Goal: Transaction & Acquisition: Purchase product/service

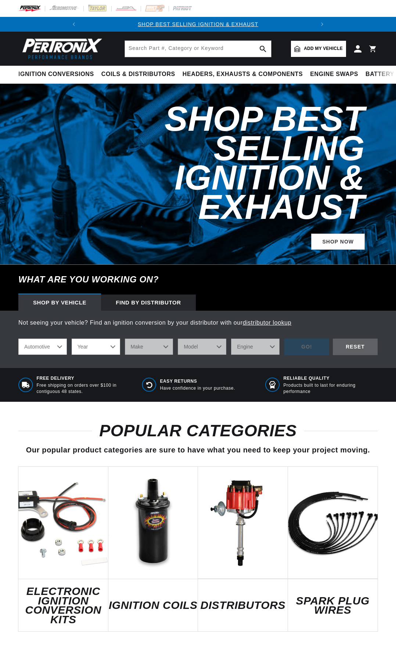
click at [152, 600] on link "IGNITION COILS" at bounding box center [153, 605] width 90 height 10
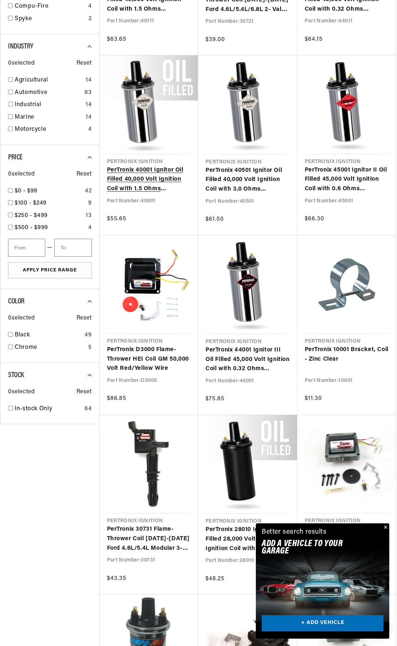
scroll to position [918, 0]
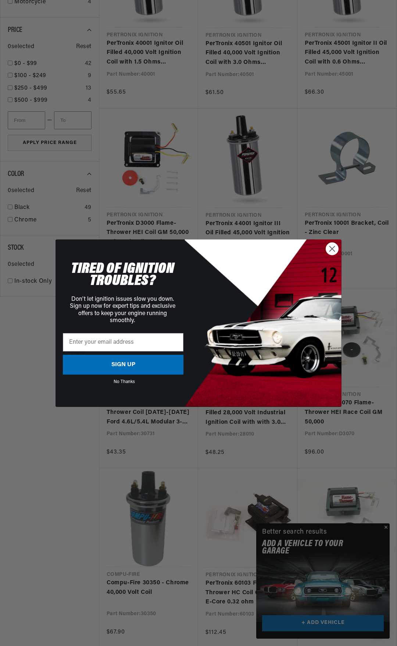
click at [329, 247] on circle "Close dialog" at bounding box center [332, 248] width 12 height 12
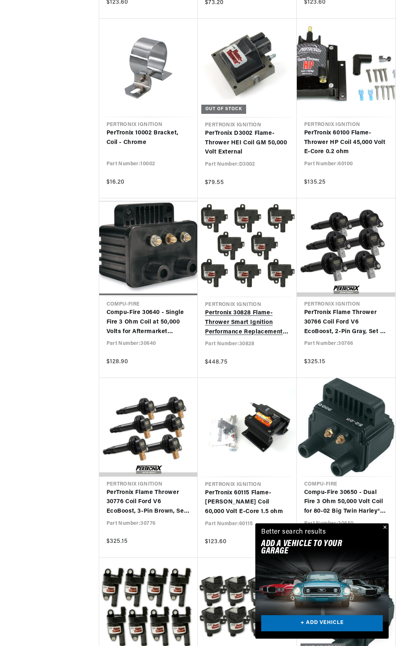
scroll to position [0, 222]
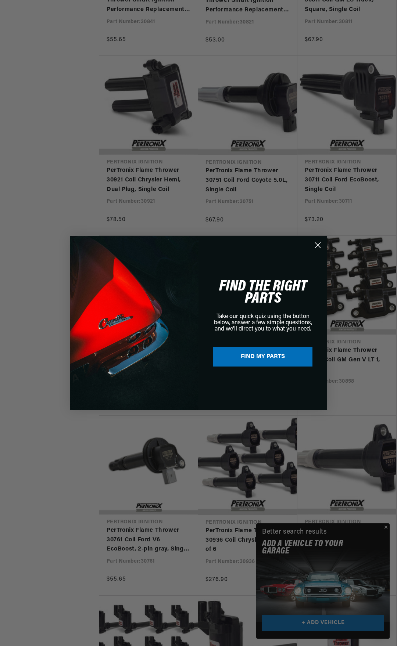
click at [316, 245] on circle "Close dialog" at bounding box center [317, 245] width 12 height 12
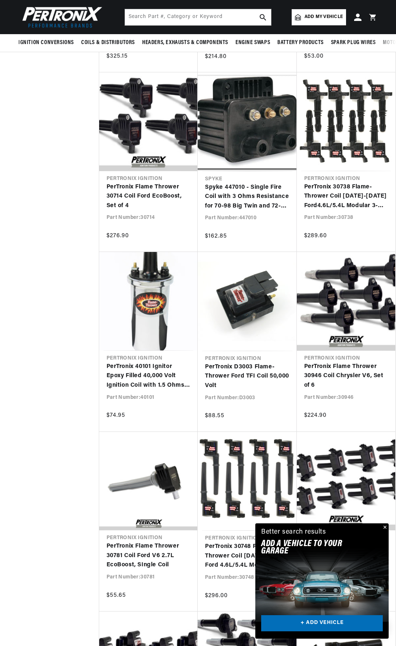
scroll to position [2276, 0]
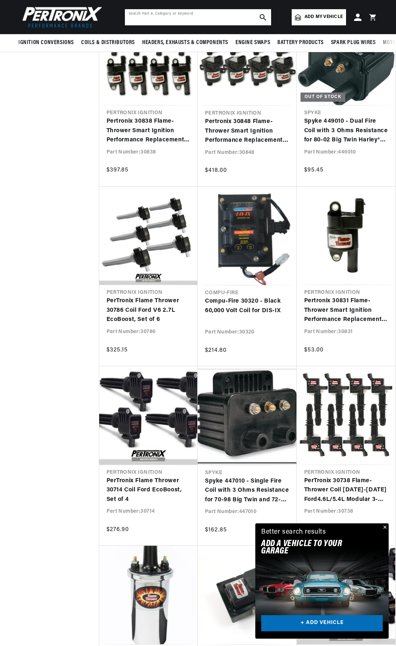
click at [156, 12] on input "text" at bounding box center [198, 17] width 146 height 16
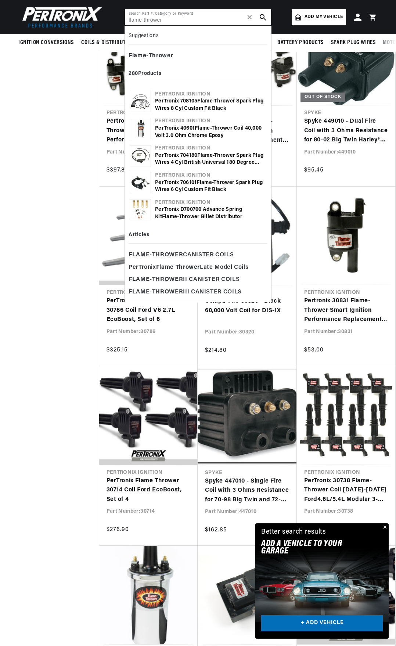
scroll to position [0, 222]
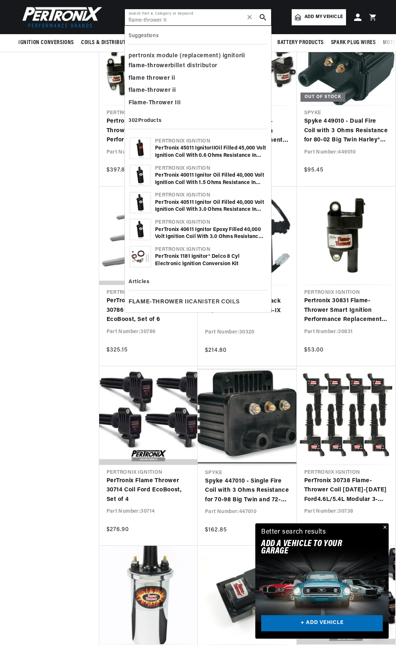
type input "flame-thrower II"
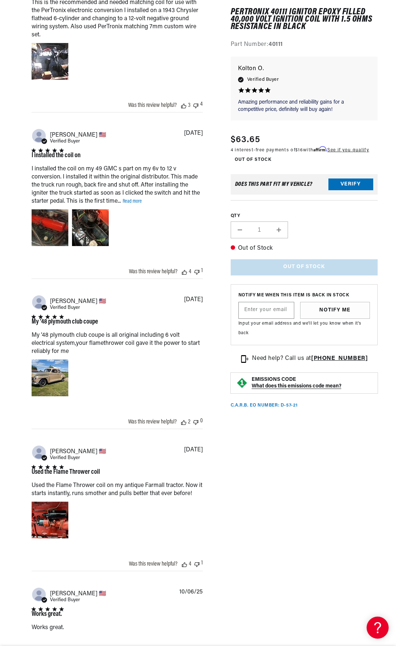
scroll to position [0, 222]
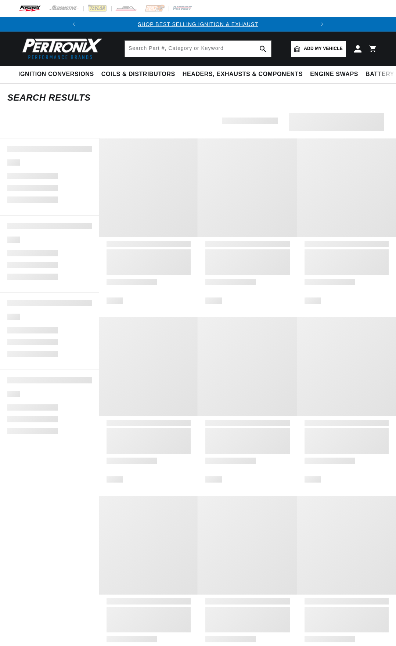
type input "flame-thrower II"
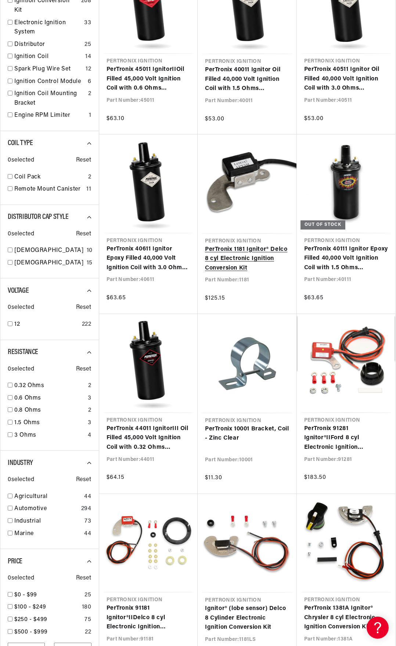
scroll to position [0, 222]
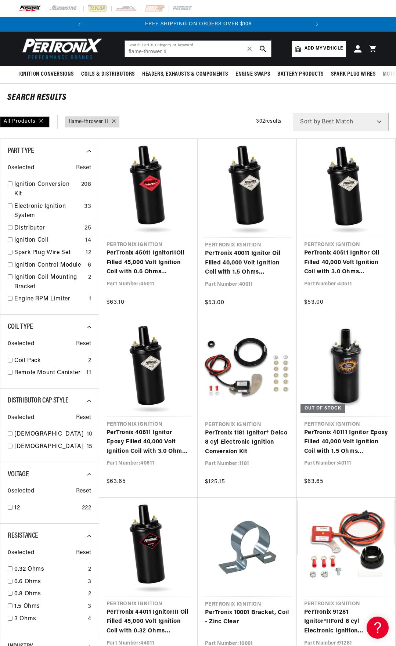
click at [326, 48] on span "Add my vehicle" at bounding box center [323, 48] width 38 height 7
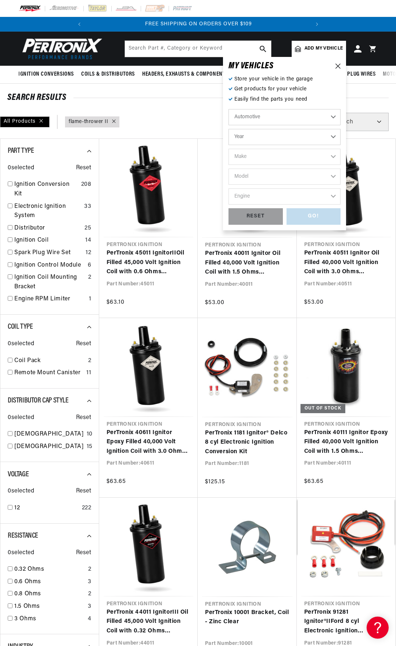
click at [264, 118] on select "Automotive Agricultural Industrial Marine Motorcycle" at bounding box center [284, 117] width 112 height 16
click at [228, 109] on select "Automotive Agricultural Industrial Marine Motorcycle" at bounding box center [284, 117] width 112 height 16
click at [258, 141] on select "Year 2026 2025 2024 2023 2022 2021 2020 2019 2018 2017 2016 2015 2014 2013 2012…" at bounding box center [284, 137] width 112 height 16
select select "2015"
click at [228, 129] on select "Year 2026 2025 2024 2023 2022 2021 2020 2019 2018 2017 2016 2015 2014 2013 2012…" at bounding box center [284, 137] width 112 height 16
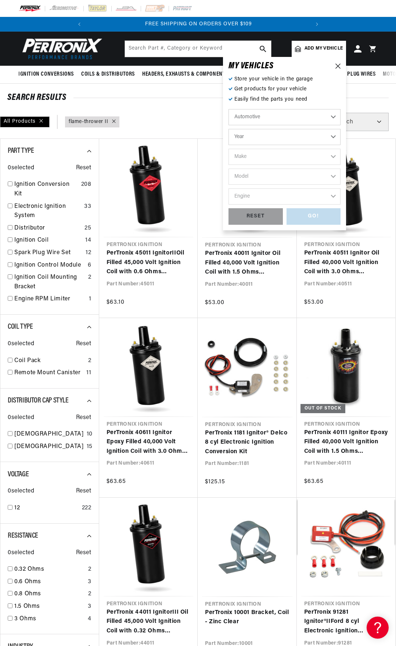
select select "2015"
click at [260, 151] on select "Make Cadillac Chevrolet Chrysler Dodge Ford GMC INFINITI Jeep Nissan Ram Scion …" at bounding box center [284, 157] width 112 height 16
select select "Toyota"
click at [228, 149] on select "Make Cadillac Chevrolet Chrysler Dodge Ford GMC INFINITI Jeep Nissan Ram Scion …" at bounding box center [284, 157] width 112 height 16
select select "Toyota"
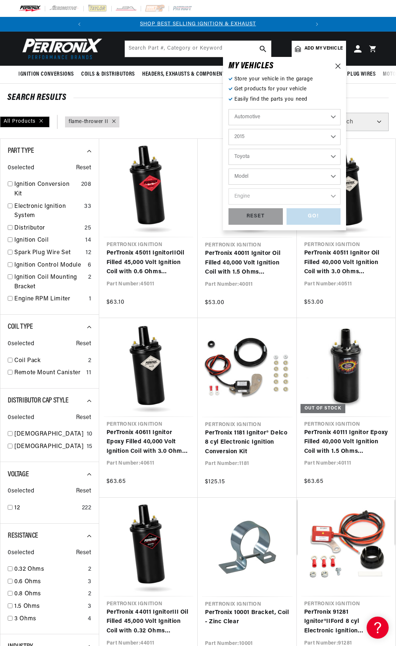
click at [251, 175] on select "Model Sequoia Tundra" at bounding box center [284, 177] width 112 height 16
click at [256, 177] on select "Model Sequoia Tundra" at bounding box center [284, 177] width 112 height 16
click at [257, 180] on select "Model Sequoia Tundra" at bounding box center [284, 177] width 112 height 16
select select "Sequoia"
click at [228, 169] on select "Model Sequoia Tundra" at bounding box center [284, 177] width 112 height 16
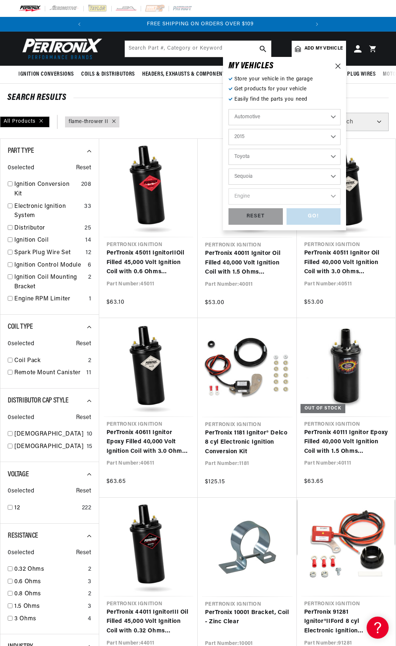
scroll to position [0, 222]
click at [254, 199] on select "Engine 5.7L" at bounding box center [284, 196] width 112 height 16
click at [255, 196] on select "Engine 5.7L" at bounding box center [284, 196] width 112 height 16
click at [257, 176] on select "Sequoia Tundra" at bounding box center [284, 177] width 112 height 16
click at [228, 169] on select "Sequoia Tundra" at bounding box center [284, 177] width 112 height 16
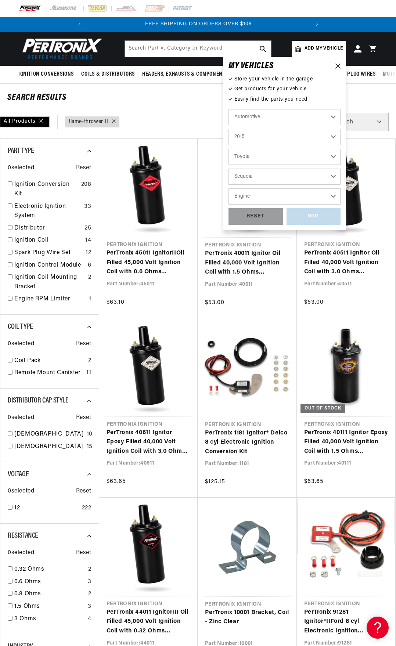
select select "Tundra"
click at [257, 195] on select "Engine 4.6L 4.7L 5.7L" at bounding box center [284, 196] width 112 height 16
click at [255, 194] on select "Engine 4.6L 4.7L 5.7L" at bounding box center [284, 196] width 112 height 16
click at [260, 137] on select "2026 2025 2024 2023 2022 2021 2020 2019 2018 2017 2016 2015 2014 2013 2012 2011…" at bounding box center [284, 137] width 112 height 16
click at [259, 141] on select "2026 2025 2024 2023 2022 2021 2020 2019 2018 2017 2016 2015 2014 2013 2012 2011…" at bounding box center [284, 137] width 112 height 16
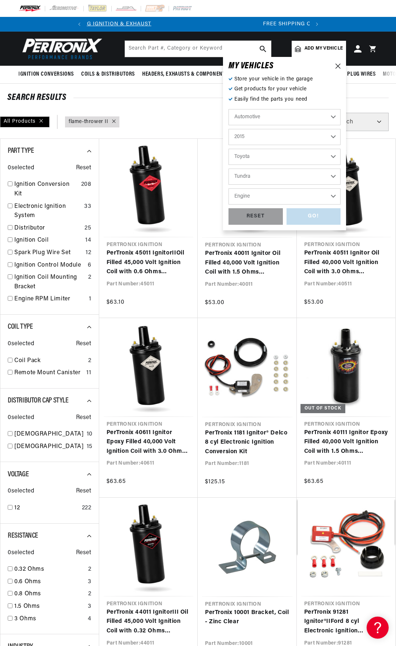
scroll to position [0, 21]
click at [256, 158] on select "Cadillac Chevrolet Chrysler Dodge Ford GMC INFINITI Jeep Nissan Ram Scion Subar…" at bounding box center [284, 157] width 112 height 16
click at [228, 149] on select "Cadillac Chevrolet Chrysler Dodge Ford GMC INFINITI Jeep Nissan Ram Scion Subar…" at bounding box center [284, 157] width 112 height 16
select select "Ford"
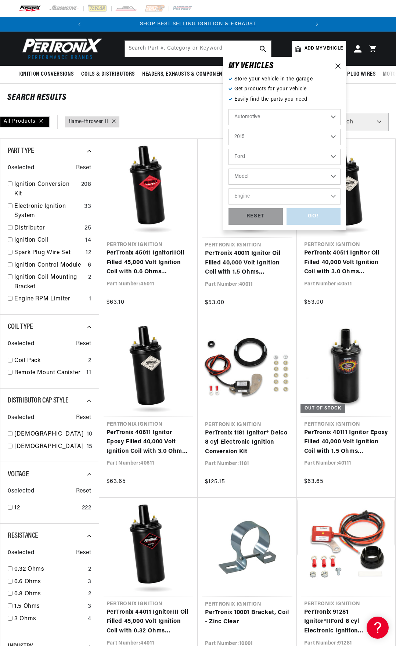
click at [260, 175] on select "Model Edge Explorer F-150 F-350 Super Duty Fiesta Focus Fusion Mustang" at bounding box center [284, 177] width 112 height 16
select select "Focus"
click at [228, 169] on select "Model Edge Explorer F-150 F-350 Super Duty Fiesta Focus Fusion Mustang" at bounding box center [284, 177] width 112 height 16
select select "Focus"
click at [259, 196] on select "Engine 2.0L" at bounding box center [284, 196] width 112 height 16
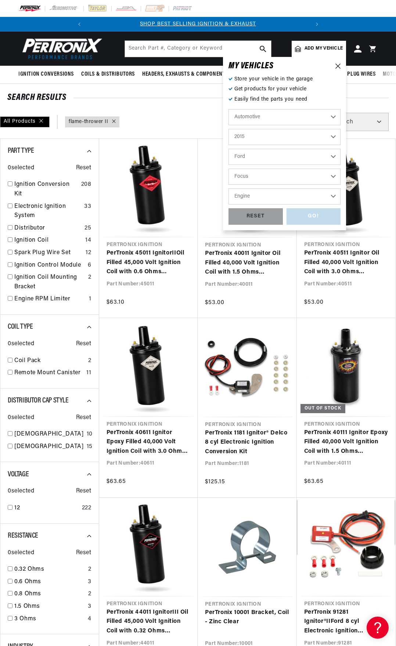
select select "2.0L"
click at [228, 188] on select "Engine 2.0L" at bounding box center [284, 196] width 112 height 16
select select "2.0L"
click at [319, 219] on div "GO!" at bounding box center [313, 216] width 54 height 17
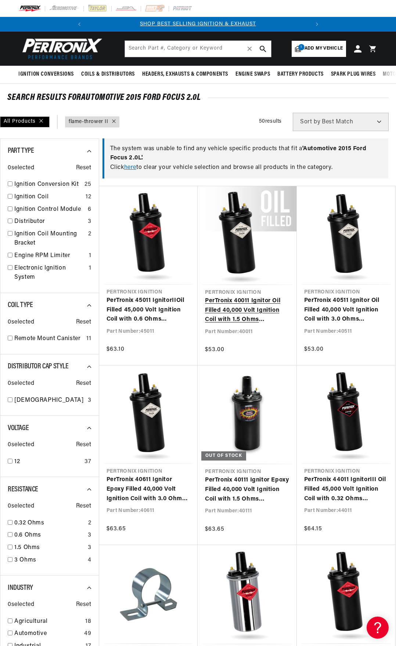
type input "flame-thrower II"
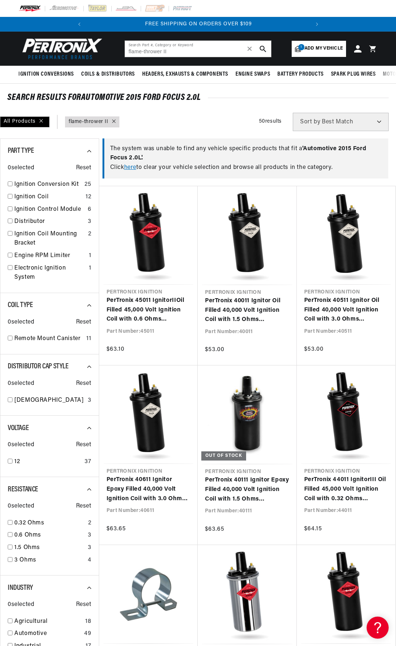
click at [332, 45] on span "Add my vehicle" at bounding box center [323, 48] width 38 height 7
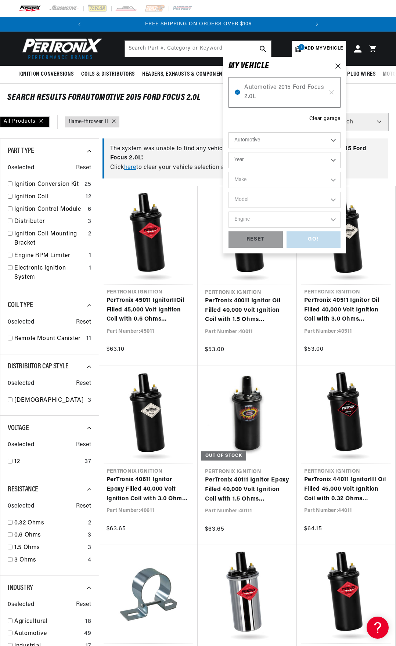
click at [258, 140] on select "Automotive Agricultural Industrial Marine Motorcycle" at bounding box center [284, 140] width 112 height 16
click at [228, 132] on select "Automotive Agricultural Industrial Marine Motorcycle" at bounding box center [284, 140] width 112 height 16
select select "Marine"
click at [263, 158] on select "Year 1987 1986 1985 1983 1982 1981 1980 1979 1978 1977 1976 1975 1974 1973 1972…" at bounding box center [284, 160] width 112 height 16
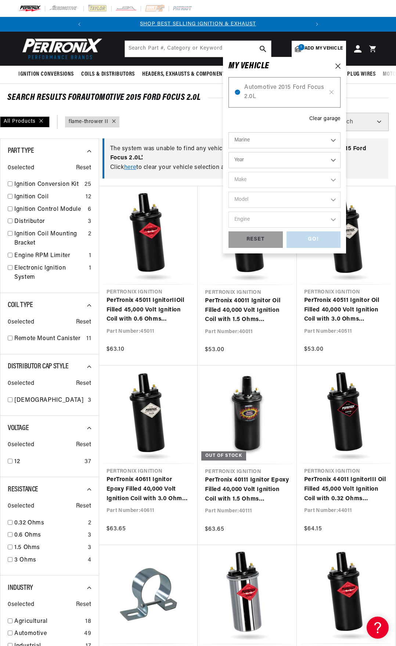
select select "1987"
click at [228, 152] on select "Year 1987 1986 1985 1983 1982 1981 1980 1979 1978 1977 1976 1975 1974 1973 1972…" at bounding box center [284, 160] width 112 height 16
click at [263, 180] on select "Make Crusader (Thermo-Electron)" at bounding box center [284, 180] width 112 height 16
drag, startPoint x: 261, startPoint y: 183, endPoint x: 257, endPoint y: 171, distance: 13.2
click at [261, 183] on select "Make Crusader (Thermo-Electron)" at bounding box center [284, 180] width 112 height 16
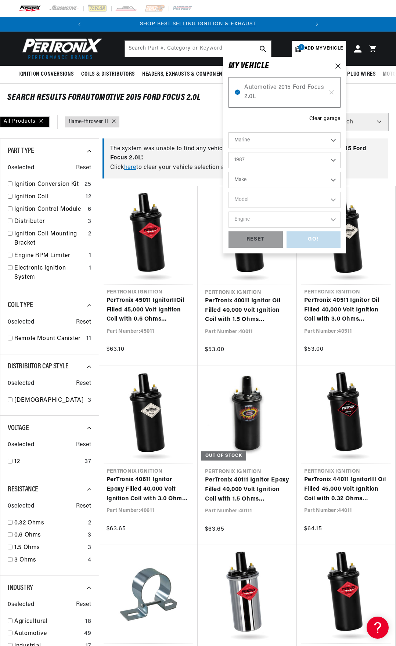
click at [254, 162] on select "1987 1986 1985 1983 1982 1981 1980 1979 1978 1977 1976 1975 1974 1973 1972 1968…" at bounding box center [284, 160] width 112 height 16
click at [228, 152] on select "1987 1986 1985 1983 1982 1981 1980 1979 1978 1977 1976 1975 1974 1973 1972 1968…" at bounding box center [284, 160] width 112 height 16
click at [254, 174] on select "Make Volvo-Penta" at bounding box center [284, 180] width 112 height 16
click at [253, 176] on select "Make Volvo-Penta" at bounding box center [284, 180] width 112 height 16
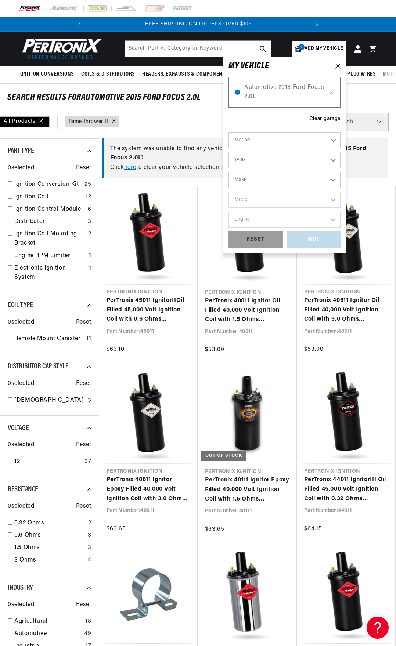
click at [253, 166] on select "1987 1986 1985 1983 1982 1981 1980 1979 1978 1977 1976 1975 1974 1973 1972 1968…" at bounding box center [284, 160] width 112 height 16
click at [228, 152] on select "1987 1986 1985 1983 1982 1981 1980 1979 1978 1977 1976 1975 1974 1973 1972 1968…" at bounding box center [284, 160] width 112 height 16
click at [253, 175] on select "Make Chevrolet Marine Crusader (Thermo-Electron)" at bounding box center [284, 180] width 112 height 16
click at [253, 176] on select "Make Chevrolet Marine Crusader (Thermo-Electron)" at bounding box center [284, 180] width 112 height 16
click at [254, 184] on select "Make Chevrolet Marine Crusader (Thermo-Electron)" at bounding box center [284, 180] width 112 height 16
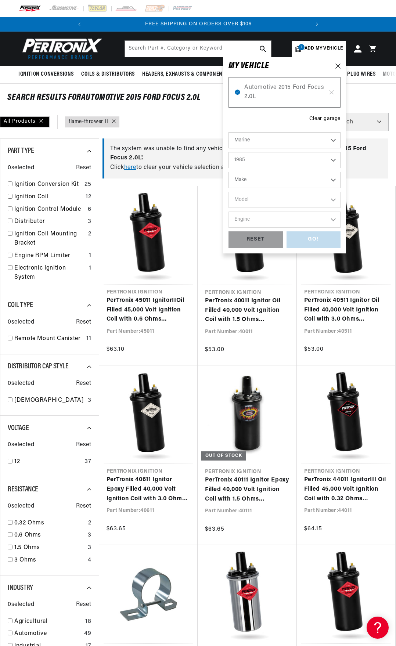
drag, startPoint x: 254, startPoint y: 183, endPoint x: 253, endPoint y: 173, distance: 10.0
click at [254, 183] on select "Make Chevrolet Marine Crusader (Thermo-Electron)" at bounding box center [284, 180] width 112 height 16
click at [252, 166] on select "1987 1986 1985 1983 1982 1981 1980 1979 1978 1977 1976 1975 1974 1973 1972 1968…" at bounding box center [284, 160] width 112 height 16
click at [228, 152] on select "1987 1986 1985 1983 1982 1981 1980 1979 1978 1977 1976 1975 1974 1973 1972 1968…" at bounding box center [284, 160] width 112 height 16
select select "1983"
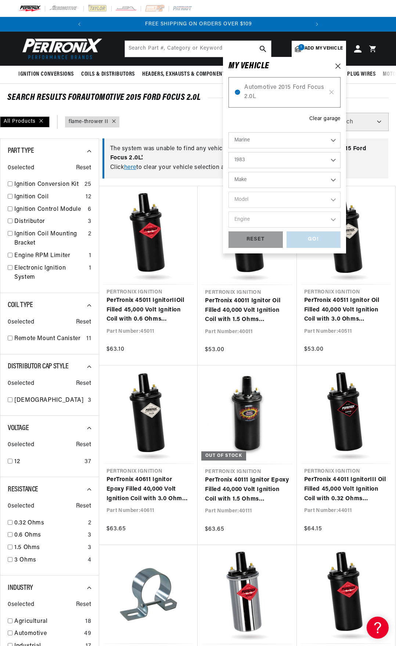
click at [252, 171] on div "Automotive Agricultural Industrial Marine Motorcycle 1987 1986 1985 1983 1982 1…" at bounding box center [284, 181] width 112 height 99
click at [253, 180] on select "Make Chrysler Inboard Crusader (Thermo-Electron) Pleasurecraft" at bounding box center [284, 180] width 112 height 16
click at [253, 178] on select "Make Chrysler Inboard Crusader (Thermo-Electron) Pleasurecraft" at bounding box center [284, 180] width 112 height 16
click at [337, 67] on icon at bounding box center [337, 66] width 5 height 5
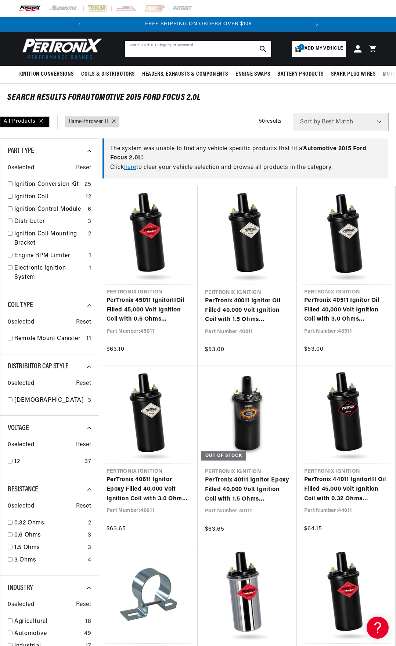
click at [161, 43] on input "text" at bounding box center [198, 49] width 146 height 16
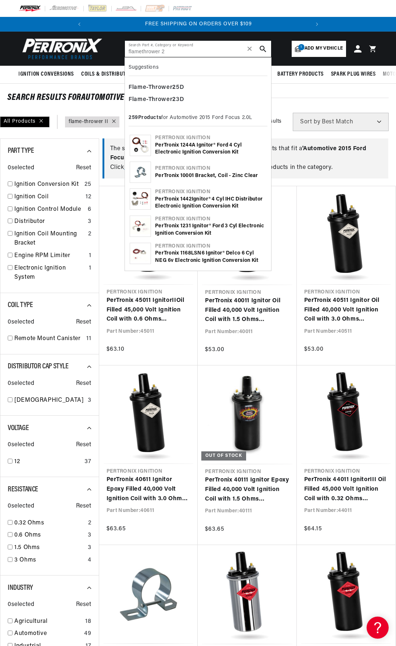
type input "Flame-Thrower 2"
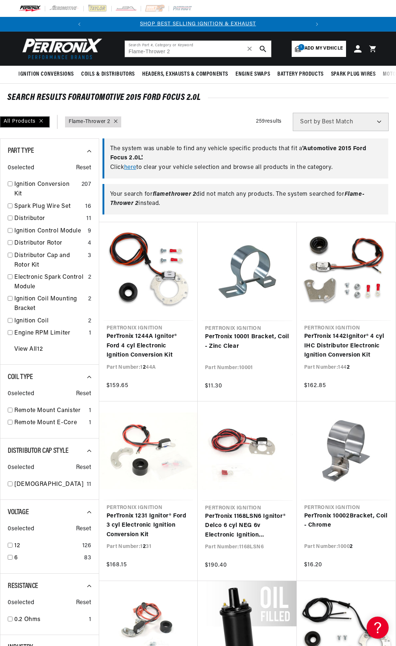
click at [43, 122] on div "All Products" at bounding box center [25, 121] width 50 height 11
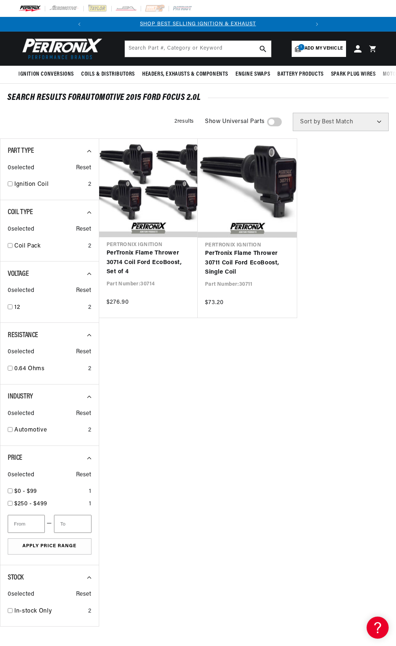
click at [49, 46] on img at bounding box center [60, 48] width 84 height 25
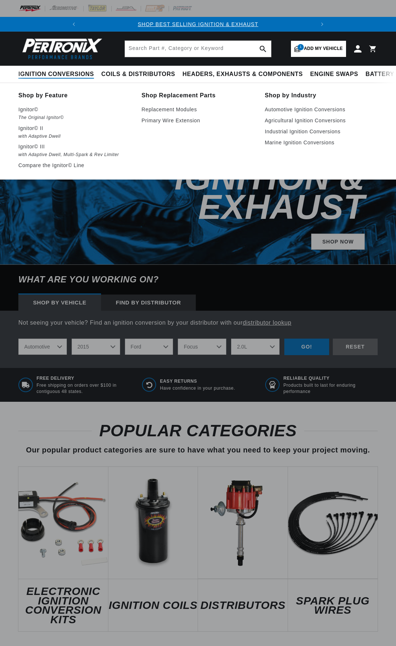
select select "2015"
select select "Ford"
select select "Focus"
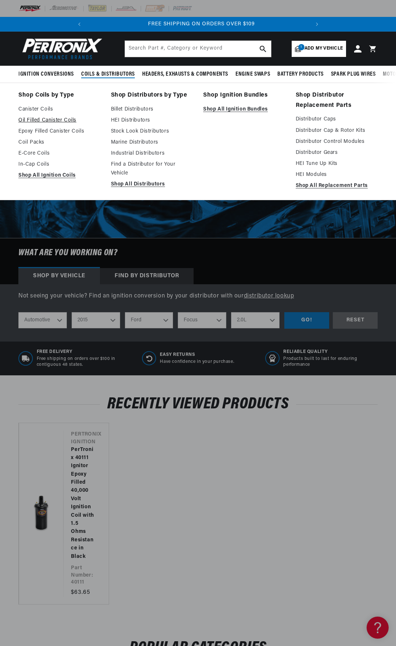
scroll to position [0, 222]
click at [53, 120] on link "Oil Filled Canister Coils" at bounding box center [59, 120] width 82 height 9
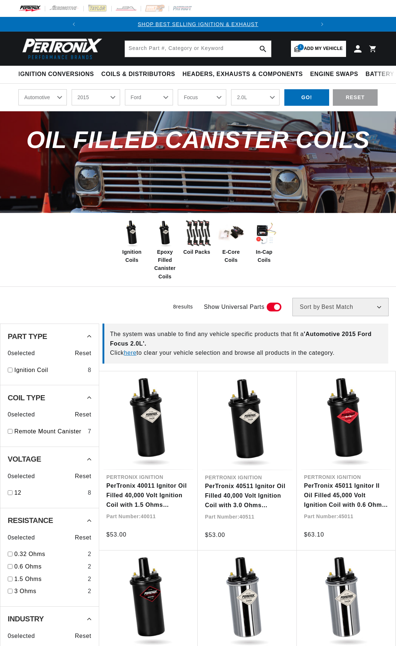
select select "2015"
select select "Ford"
select select "Focus"
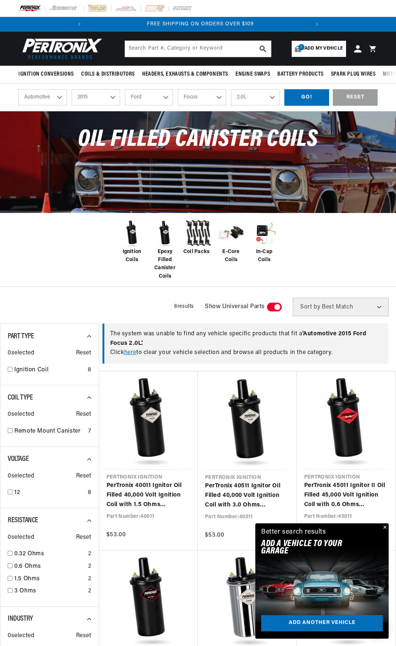
scroll to position [0, 222]
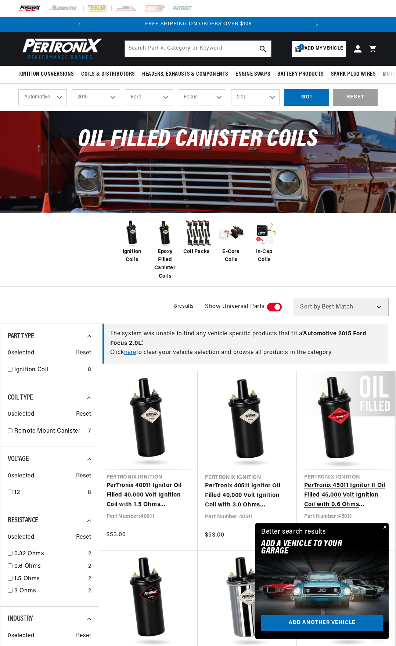
click at [343, 481] on link "PerTronix 45011 Ignitor II Oil Filled 45,000 Volt Ignition Coil with 0.6 Ohms R…" at bounding box center [346, 495] width 84 height 28
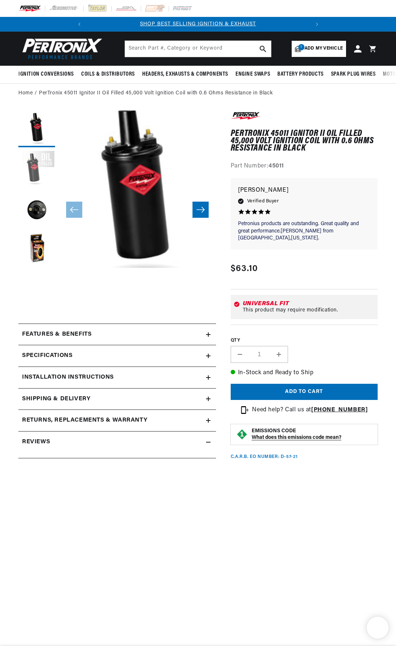
click at [36, 174] on button "Load image 2 in gallery view" at bounding box center [36, 169] width 37 height 37
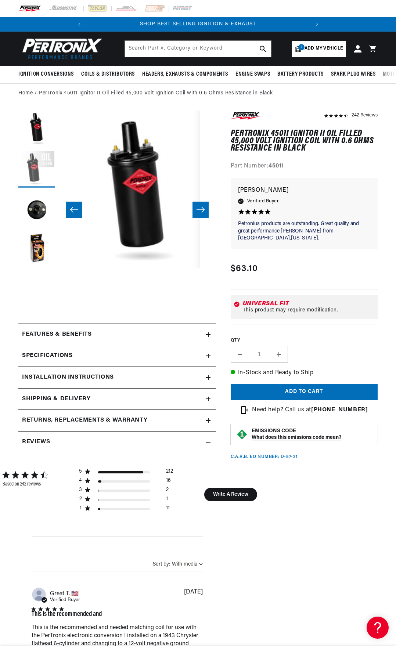
scroll to position [0, 157]
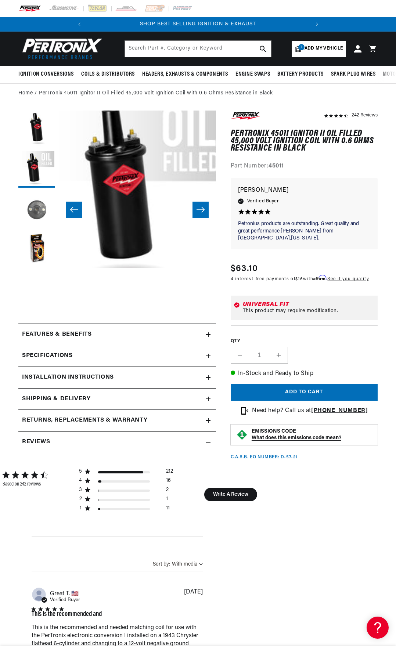
click at [36, 215] on button "Load image 3 in gallery view" at bounding box center [36, 209] width 37 height 37
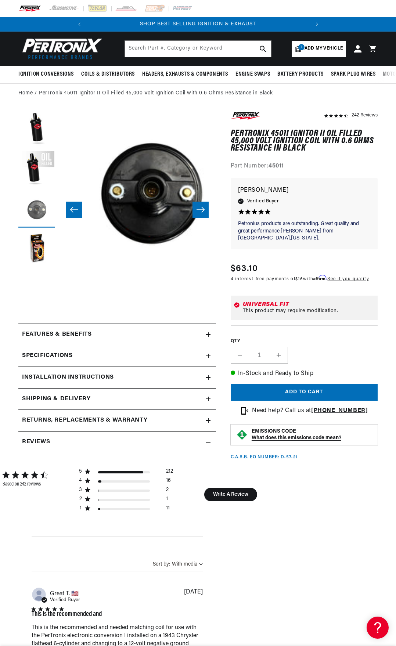
scroll to position [0, 314]
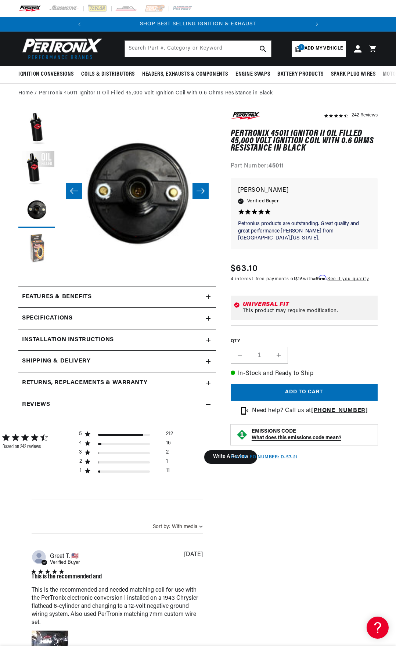
click at [39, 253] on button "Load image 4 in gallery view" at bounding box center [36, 250] width 37 height 37
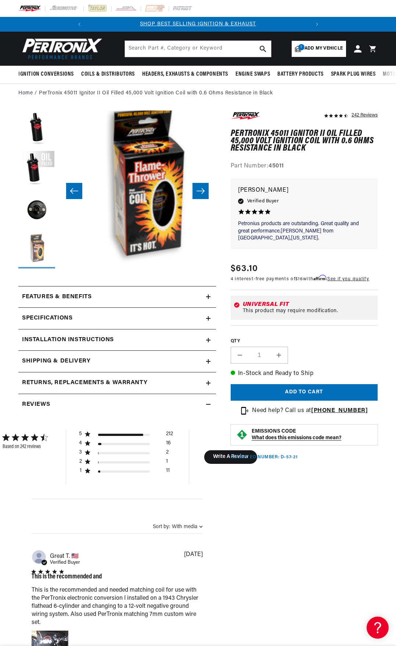
scroll to position [0, 471]
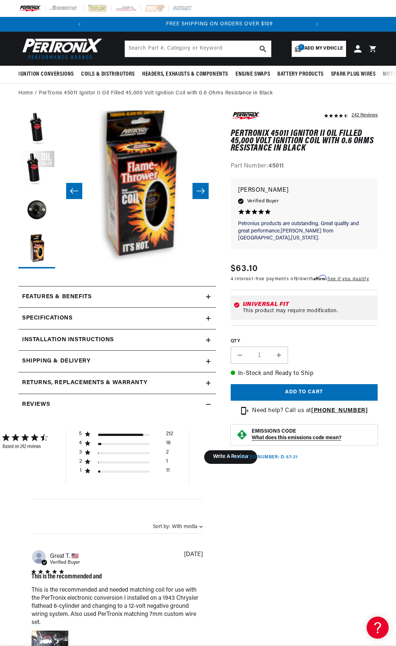
click at [206, 296] on icon at bounding box center [208, 296] width 4 height 4
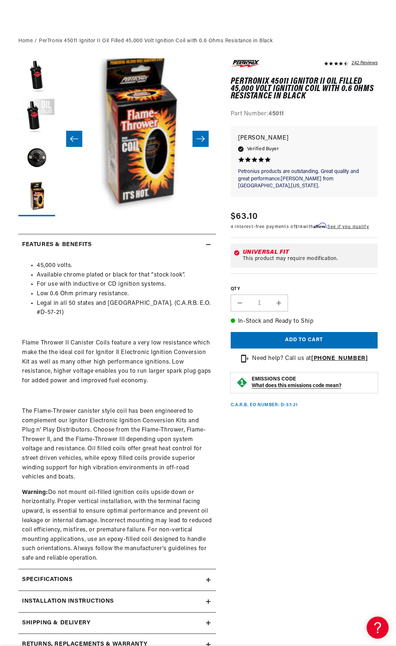
scroll to position [147, 0]
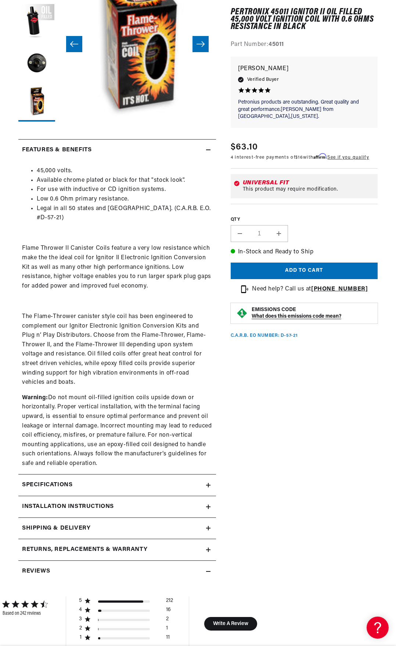
click at [115, 480] on div "Specifications" at bounding box center [112, 485] width 188 height 10
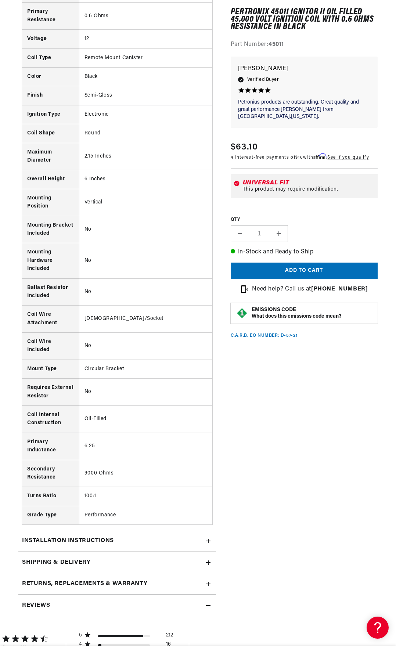
scroll to position [698, 0]
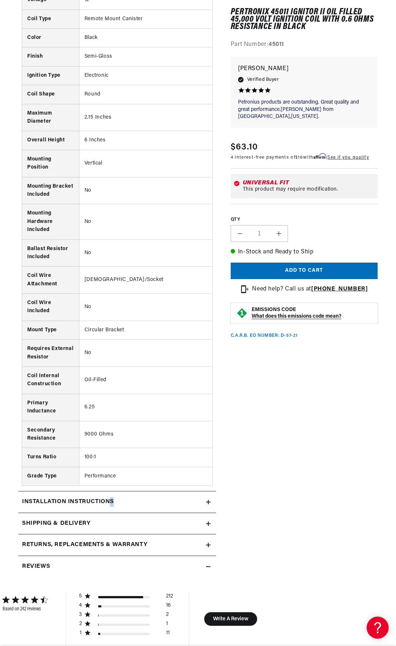
click at [112, 497] on h2 "Installation instructions" at bounding box center [68, 502] width 92 height 10
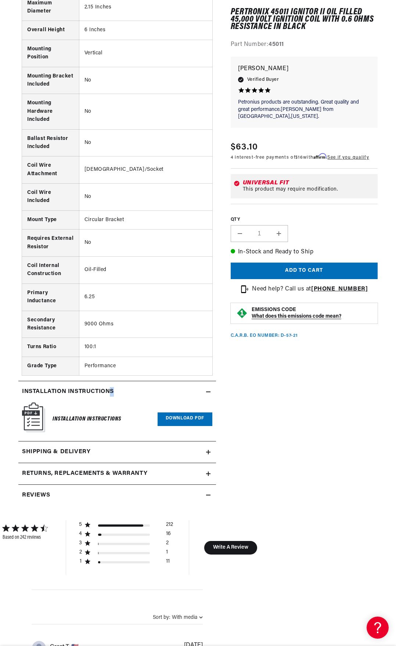
scroll to position [0, 0]
click at [180, 412] on link "Download PDF" at bounding box center [185, 419] width 55 height 14
click at [87, 447] on h2 "Shipping & Delivery" at bounding box center [56, 452] width 68 height 10
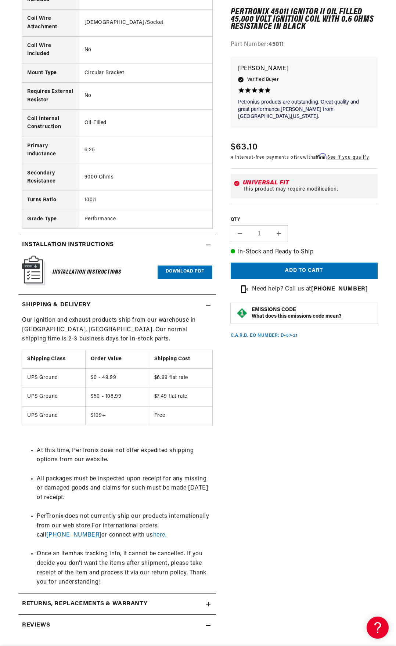
scroll to position [991, 0]
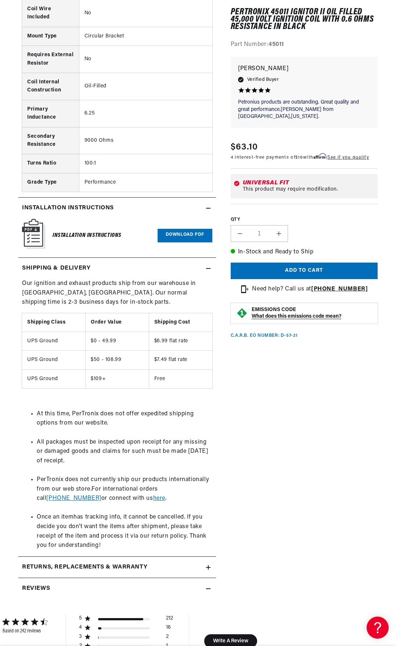
click at [119, 562] on h2 "Returns, Replacements & Warranty" at bounding box center [84, 567] width 125 height 10
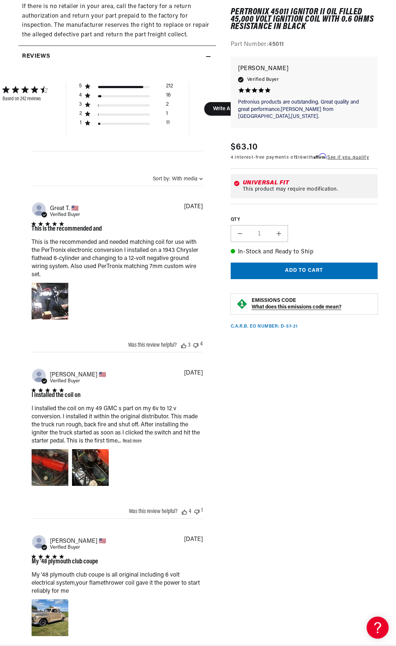
scroll to position [0, 222]
click at [129, 438] on link "Read more" at bounding box center [132, 441] width 19 height 6
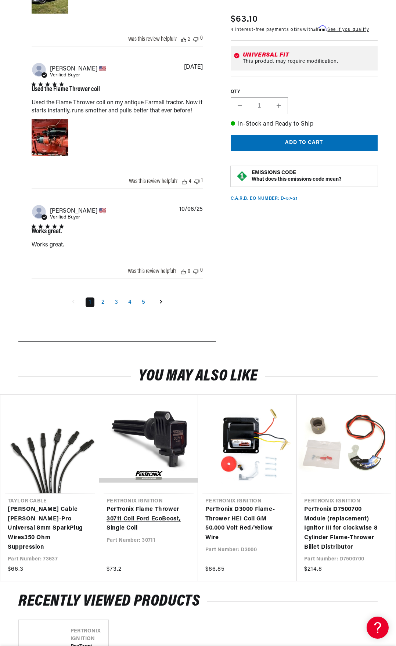
scroll to position [2643, 0]
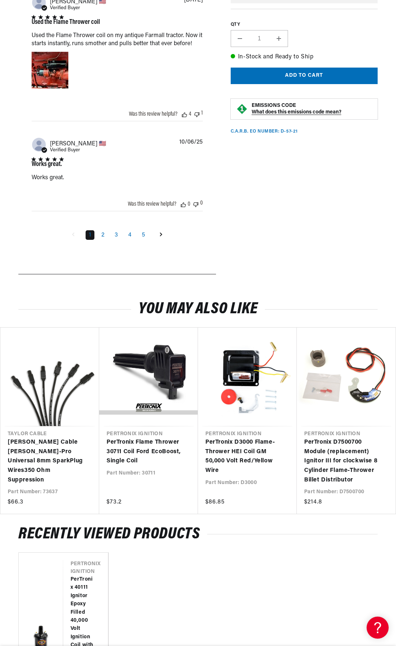
click at [98, 231] on li "2" at bounding box center [102, 235] width 13 height 8
click at [101, 230] on link "2" at bounding box center [103, 235] width 10 height 10
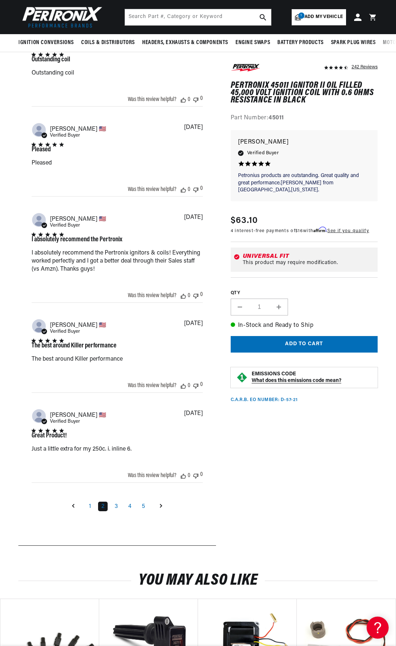
scroll to position [0, 222]
click at [115, 502] on link "3" at bounding box center [116, 507] width 10 height 10
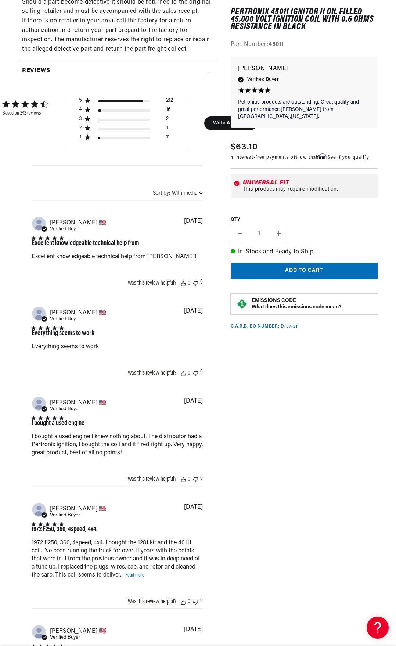
scroll to position [0, 0]
click at [134, 572] on link "Read more" at bounding box center [134, 575] width 19 height 6
